Goal: Answer question/provide support: Answer question/provide support

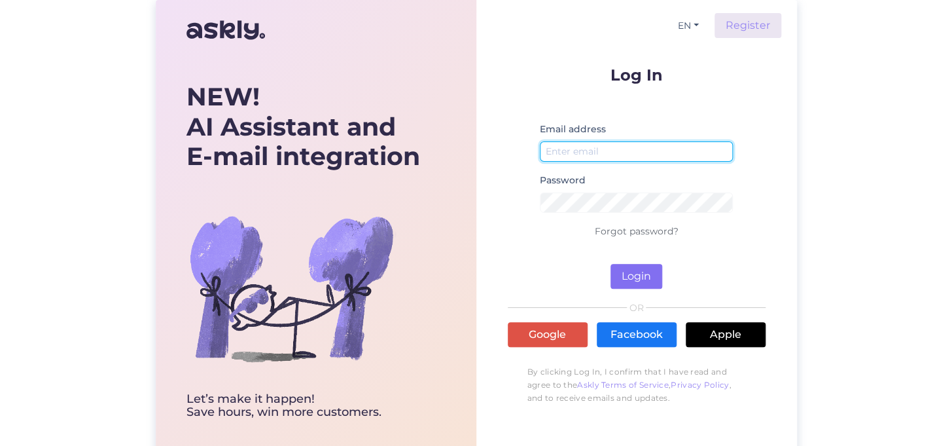
type input "[EMAIL_ADDRESS][PERSON_NAME][DOMAIN_NAME]"
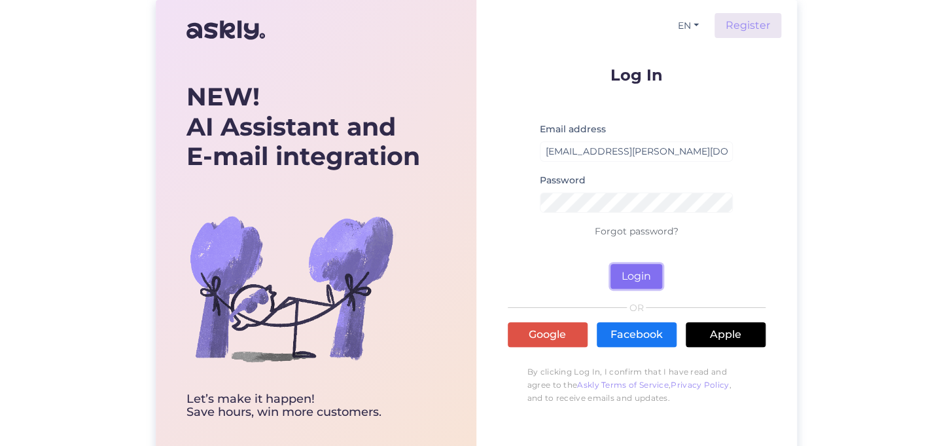
click at [622, 268] on button "Login" at bounding box center [637, 276] width 52 height 25
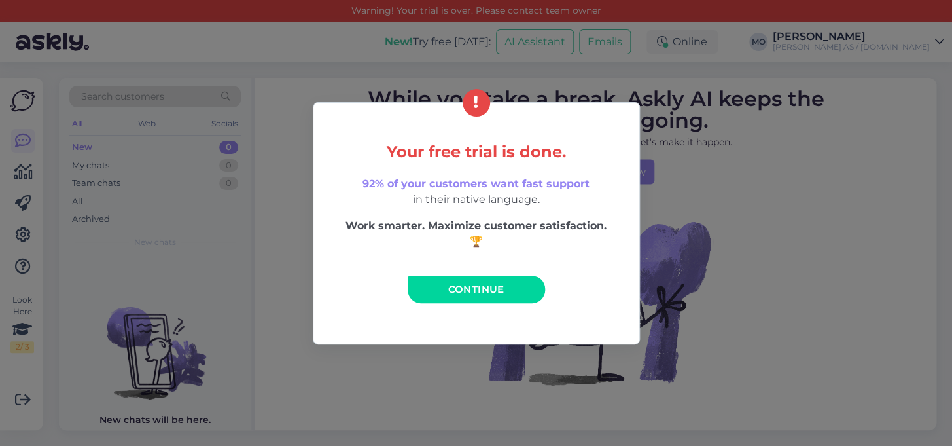
click at [484, 292] on span "Continue" at bounding box center [476, 289] width 56 height 12
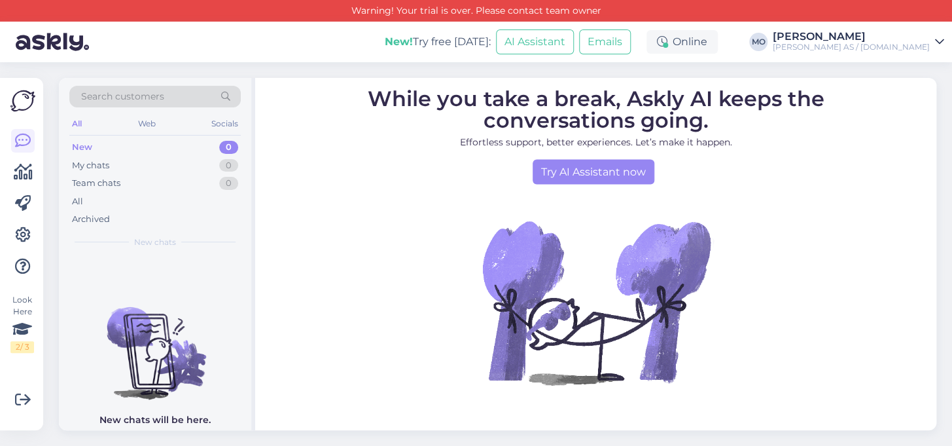
click at [886, 45] on div "[PERSON_NAME] AS / [DOMAIN_NAME]" at bounding box center [851, 47] width 157 height 10
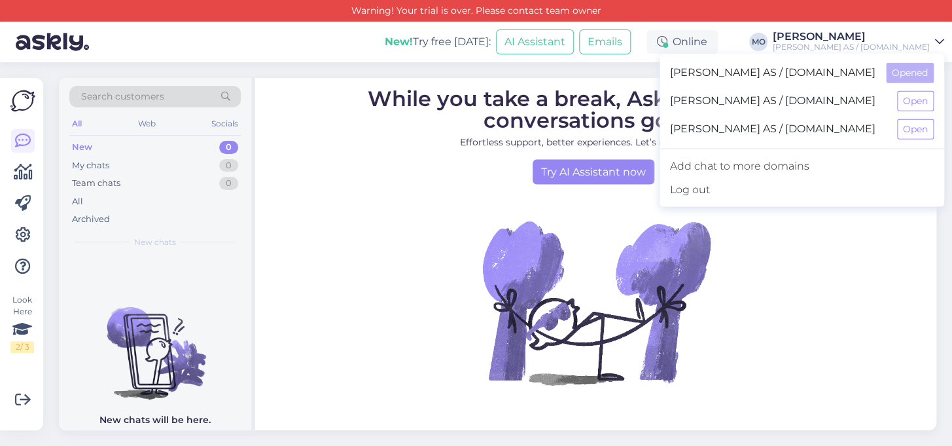
click at [818, 99] on span "[PERSON_NAME] AS / [DOMAIN_NAME]" at bounding box center [778, 101] width 217 height 20
click at [916, 107] on button "Open" at bounding box center [915, 101] width 37 height 20
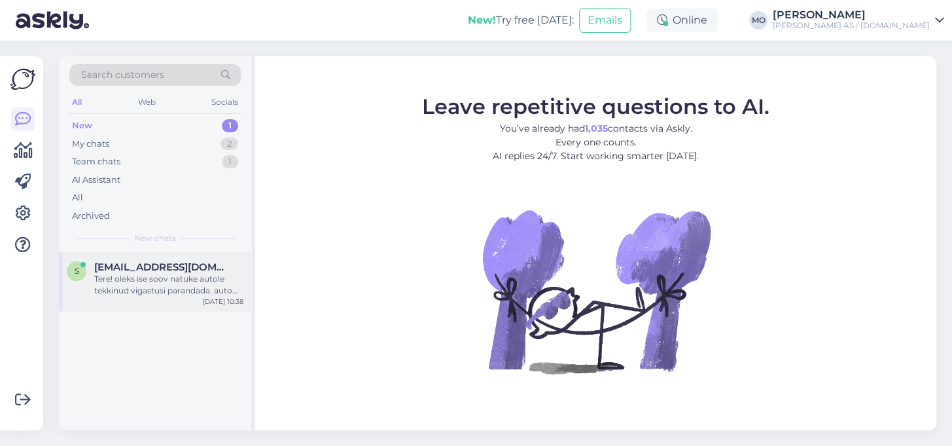
click at [168, 279] on div "Tere! oleks ise soov natuke autole tekkinud vigastusi parandada. auto Renault C…" at bounding box center [168, 285] width 149 height 24
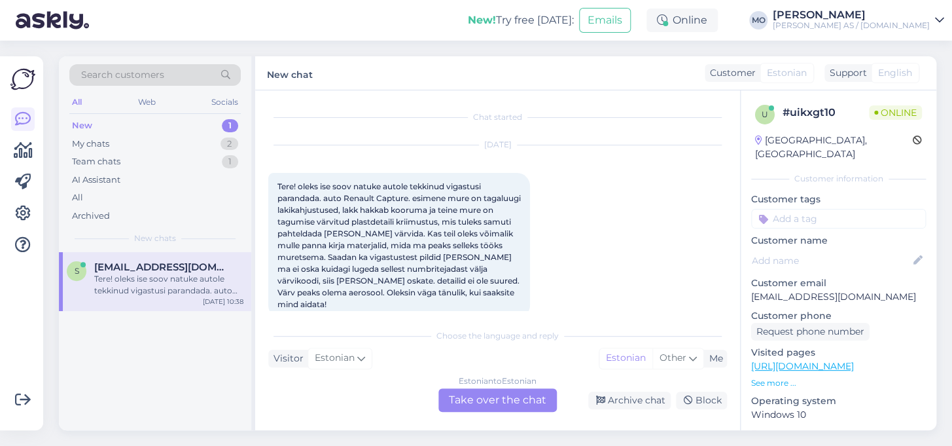
scroll to position [27, 0]
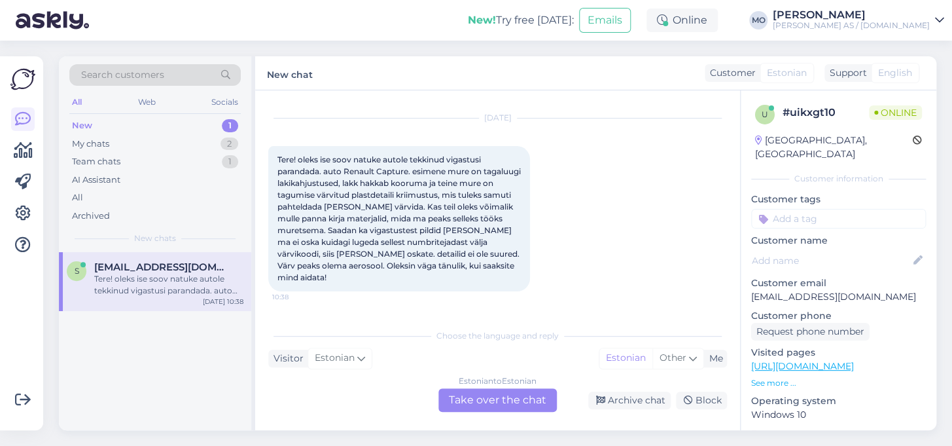
click at [514, 396] on div "Estonian to Estonian Take over the chat" at bounding box center [498, 400] width 118 height 24
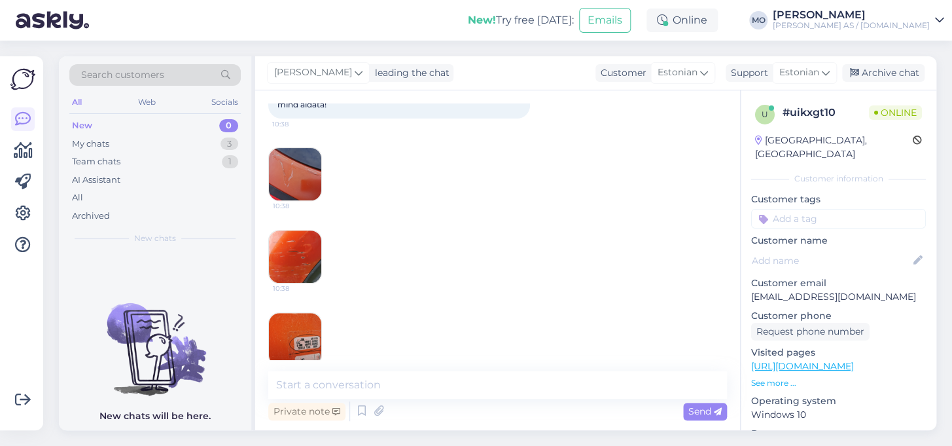
scroll to position [220, 0]
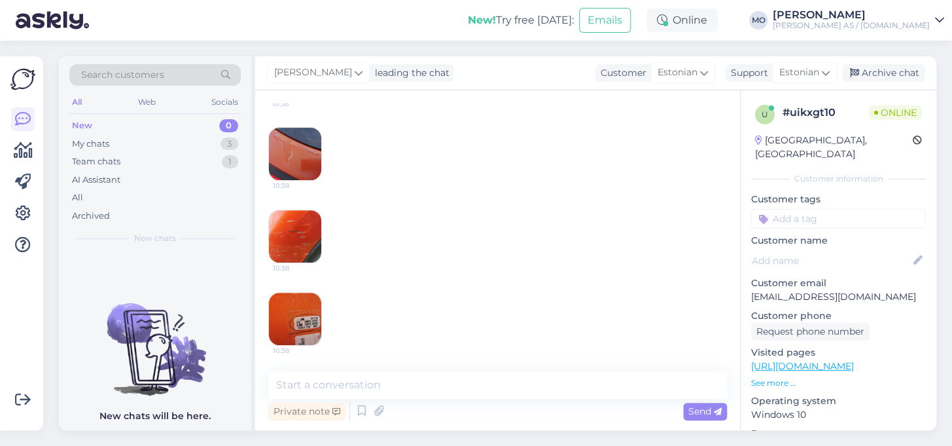
click at [288, 168] on img at bounding box center [295, 154] width 52 height 52
click at [302, 253] on img at bounding box center [295, 236] width 52 height 52
click at [295, 245] on img at bounding box center [295, 236] width 52 height 52
click at [295, 302] on img at bounding box center [295, 319] width 52 height 52
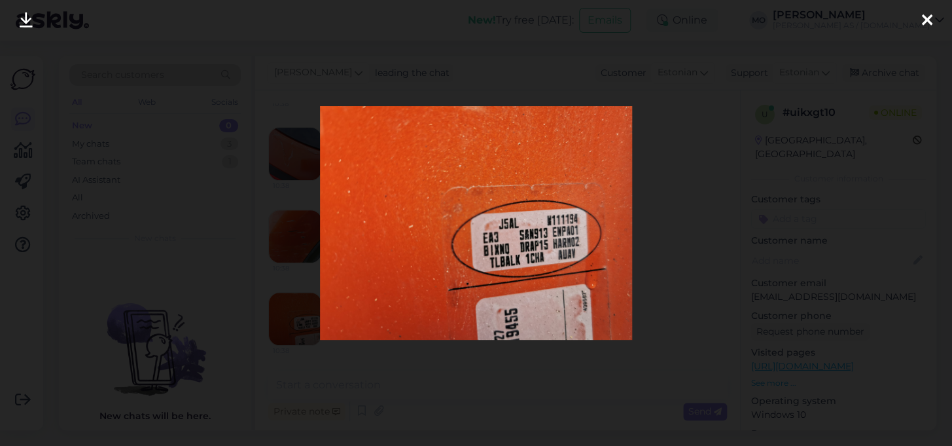
click at [236, 202] on div at bounding box center [476, 223] width 952 height 446
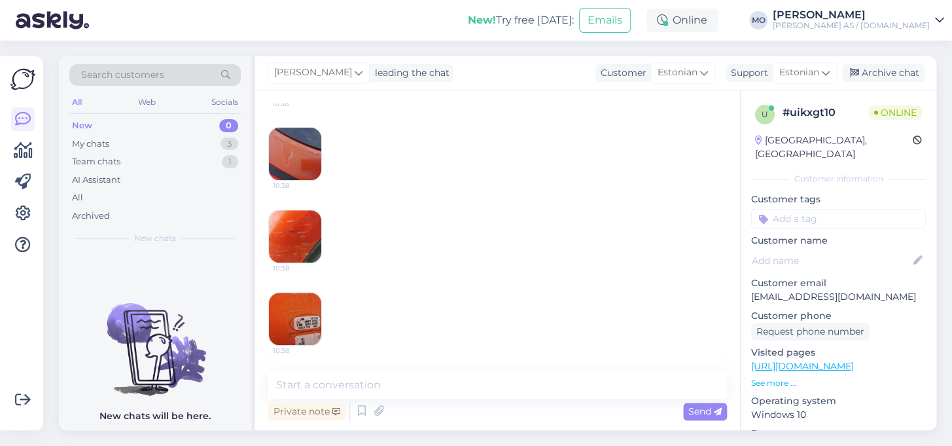
click at [300, 314] on img at bounding box center [295, 319] width 52 height 52
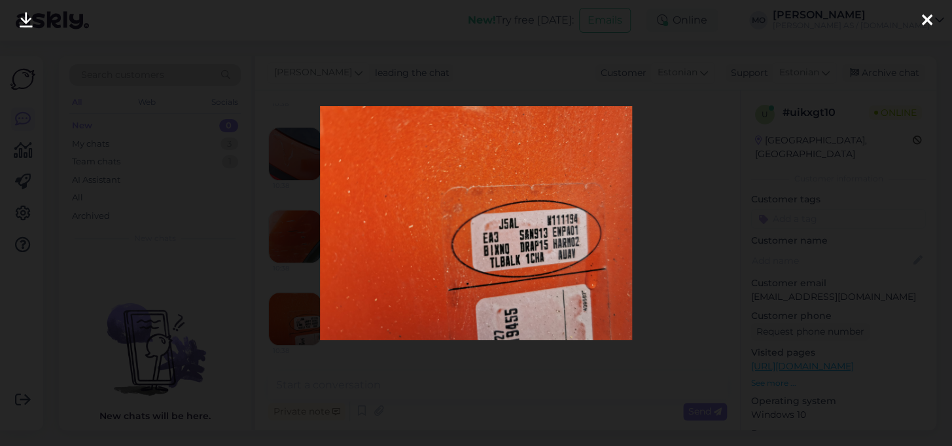
click at [537, 422] on div at bounding box center [476, 223] width 952 height 446
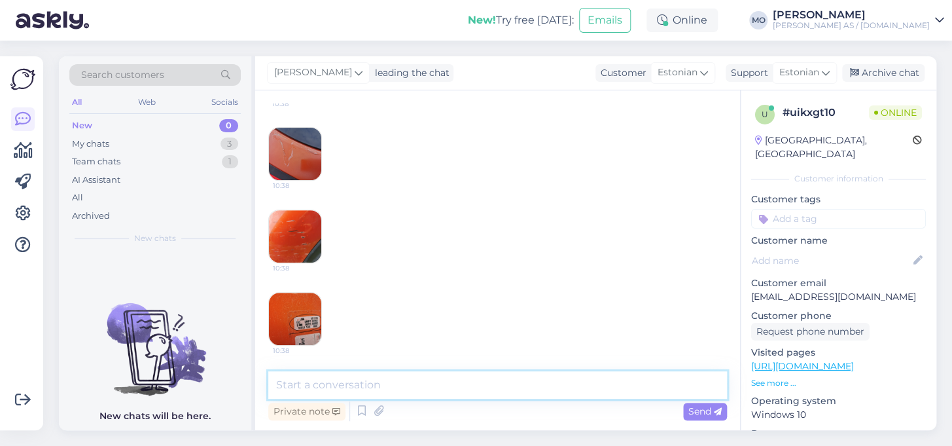
click at [333, 385] on textarea at bounding box center [497, 384] width 459 height 27
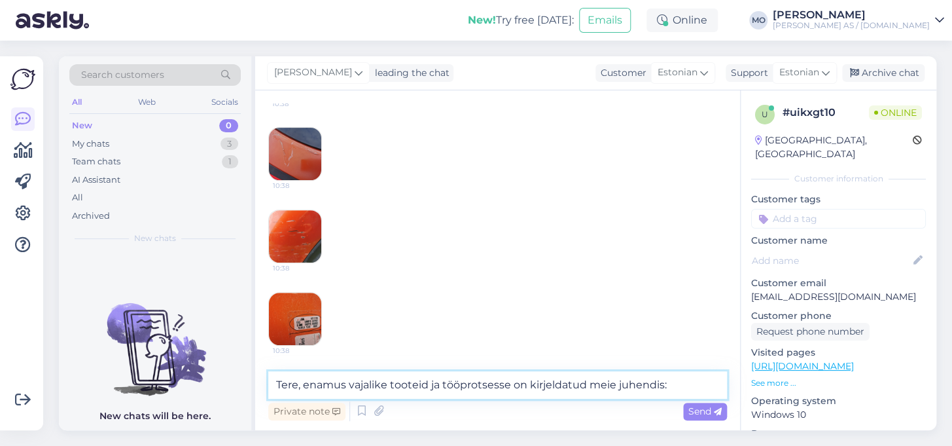
paste textarea "[URL][DOMAIN_NAME]"
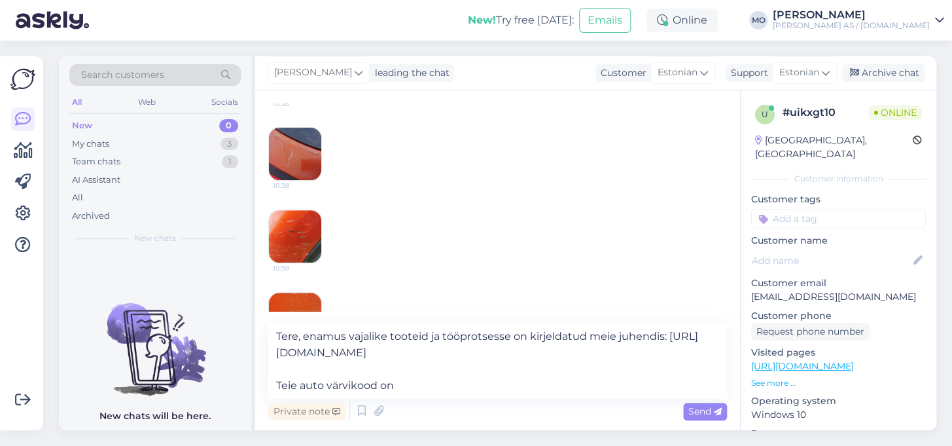
click at [52, 239] on div "Search customers All Web Socials New 0 My chats 3 Team chats 1 AI Assistant All…" at bounding box center [501, 243] width 901 height 405
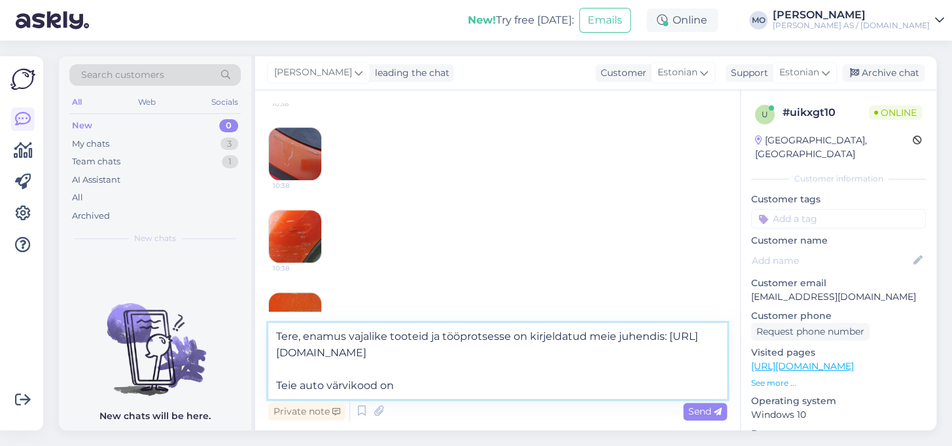
click at [321, 382] on textarea "Tere, enamus vajalike tooteid ja tööprotsesse on kirjeldatud meie juhendis: [UR…" at bounding box center [497, 361] width 459 height 76
click at [458, 388] on textarea "Tere, enamus vajalike tooteid ja tööprotsesse on kirjeldatud meie juhendis: [UR…" at bounding box center [497, 361] width 459 height 76
paste textarea "ENZ"
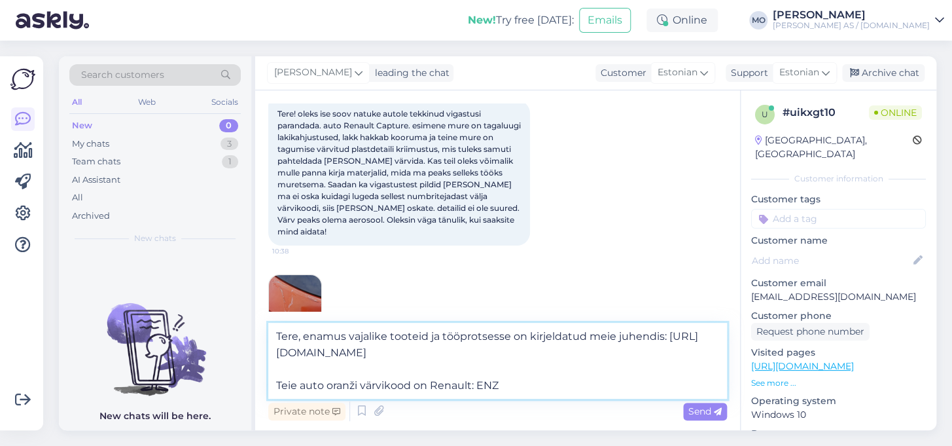
scroll to position [0, 0]
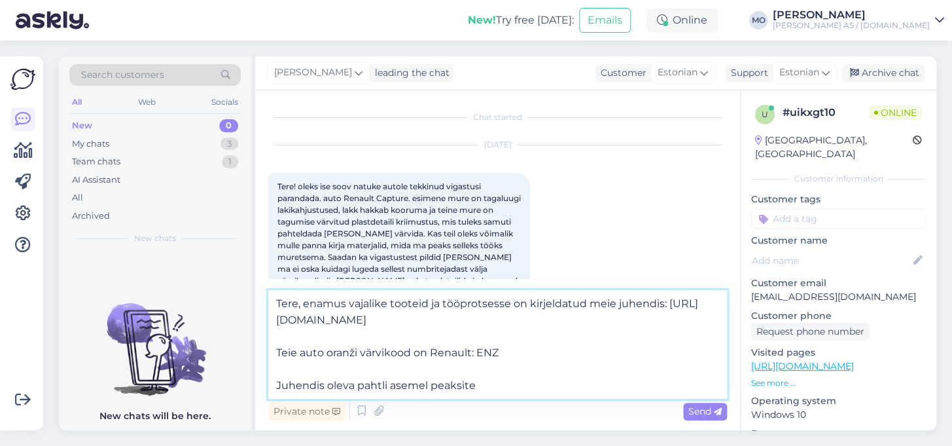
click at [657, 319] on textarea "Tere, enamus vajalike tooteid ja tööprotsesse on kirjeldatud meie juhendis: [UR…" at bounding box center [497, 344] width 459 height 109
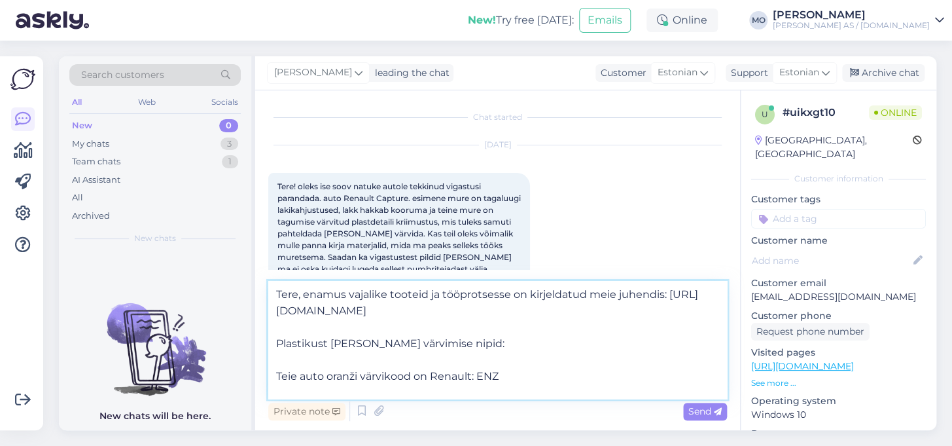
paste textarea "[URL][DOMAIN_NAME]"
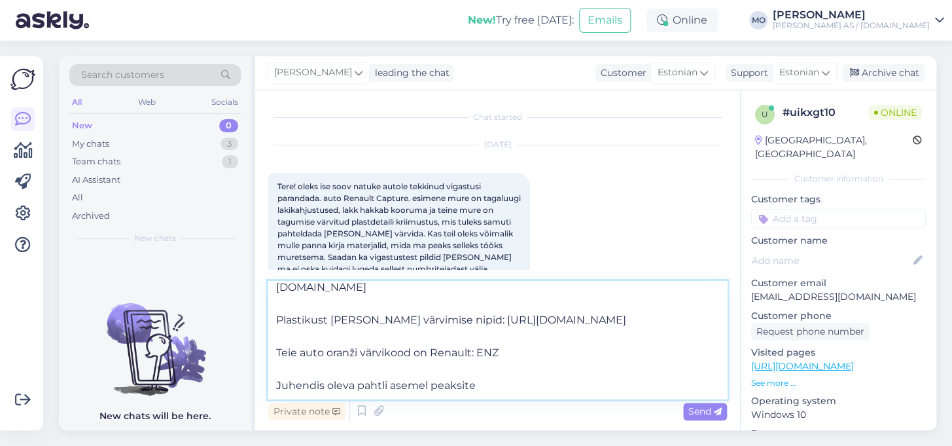
scroll to position [39, 0]
click at [479, 389] on textarea "Tere, enamus vajalike tooteid ja tööprotsesse on kirjeldatud meie juhendis: [UR…" at bounding box center [497, 340] width 459 height 118
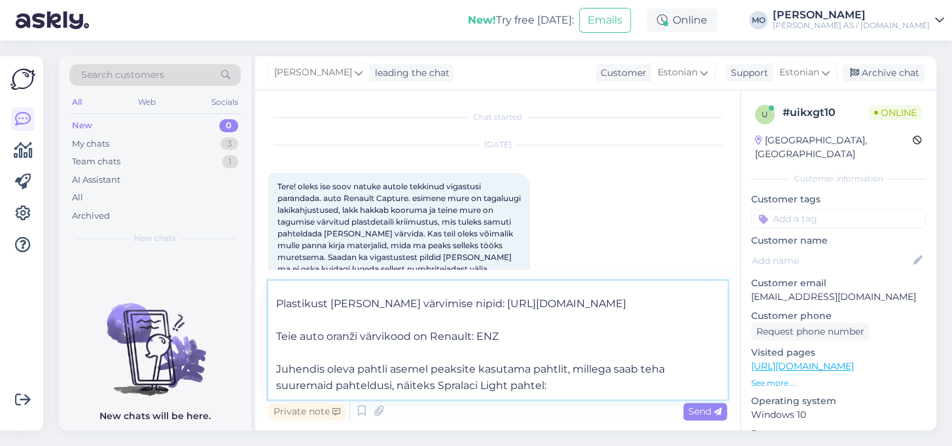
paste textarea "[URL][DOMAIN_NAME]"
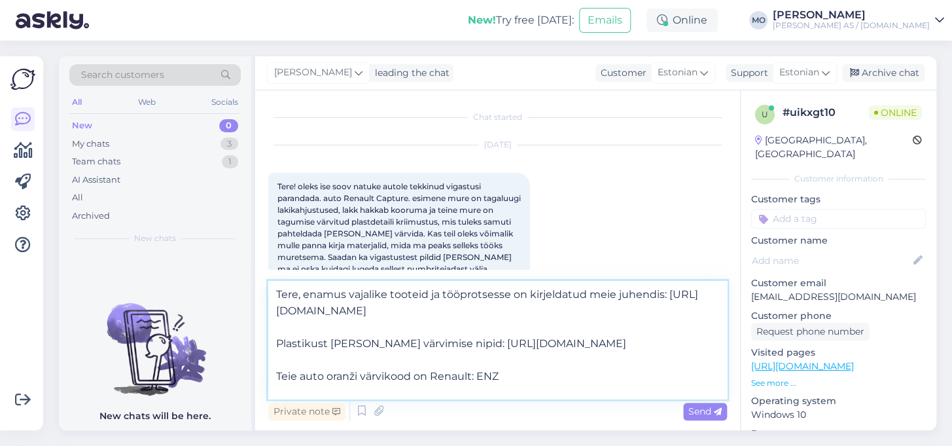
scroll to position [72, 0]
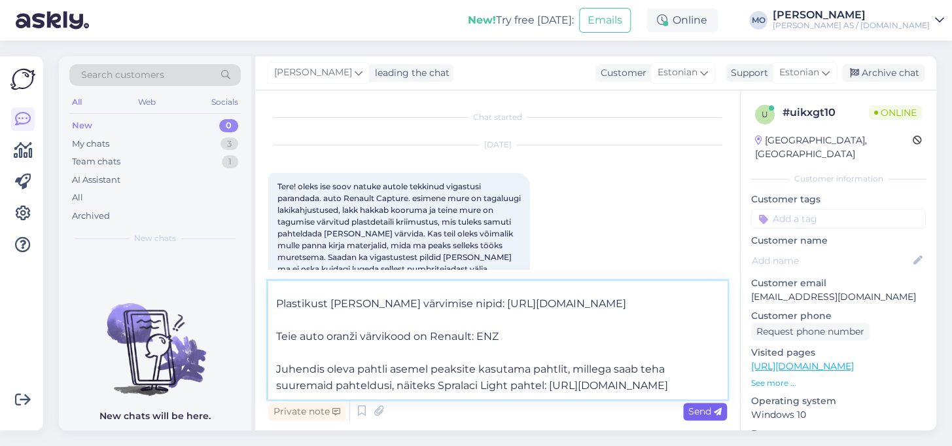
type textarea "Tere, enamus vajalike tooteid ja tööprotsesse on kirjeldatud meie juhendis: [UR…"
click at [711, 407] on span "Send" at bounding box center [705, 411] width 33 height 12
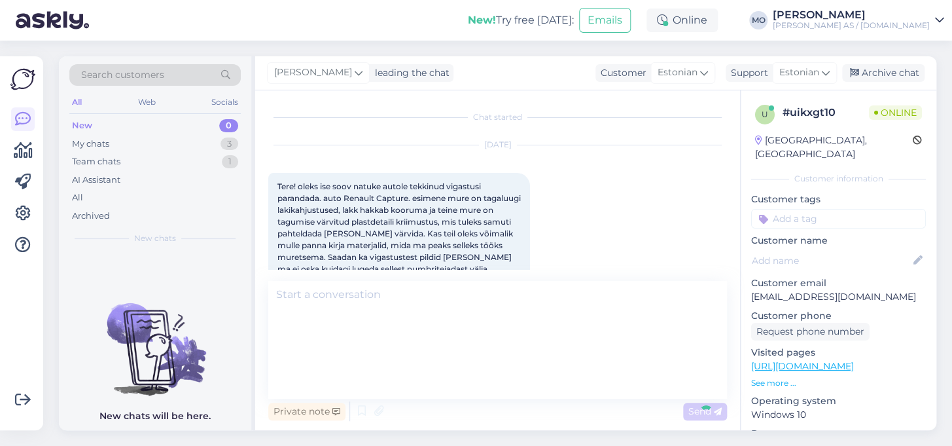
scroll to position [0, 0]
